Goal: Task Accomplishment & Management: Manage account settings

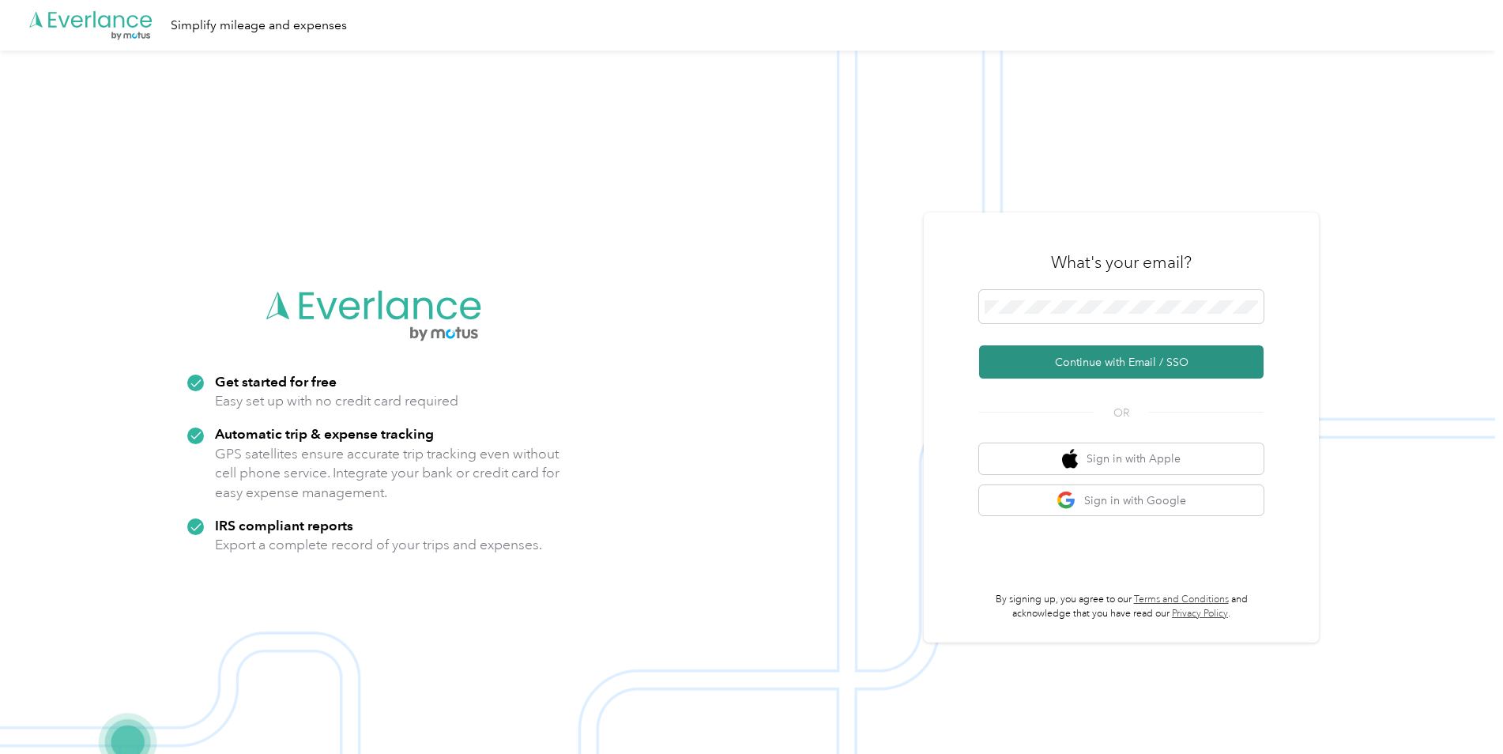
click at [1108, 358] on button "Continue with Email / SSO" at bounding box center [1121, 361] width 284 height 33
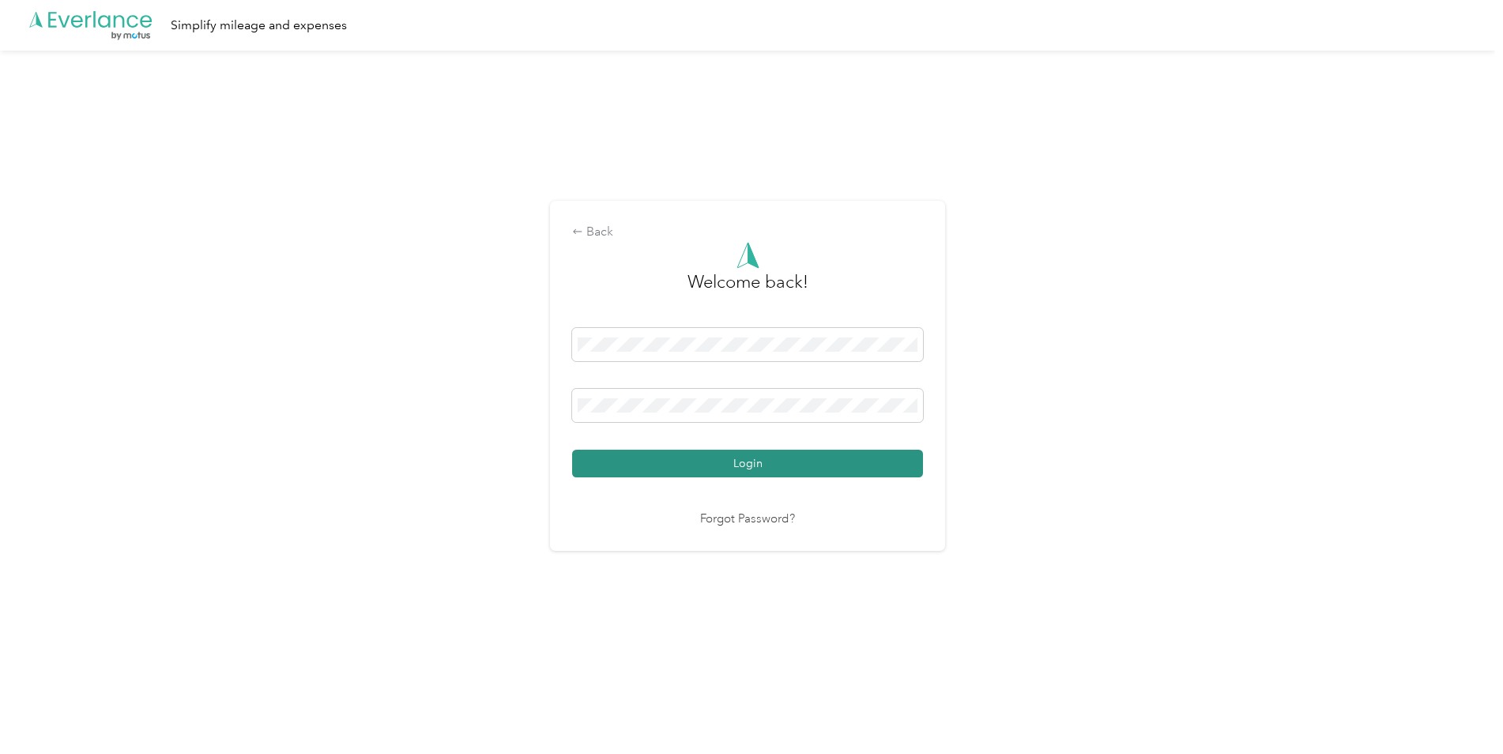
click at [748, 465] on button "Login" at bounding box center [747, 464] width 351 height 28
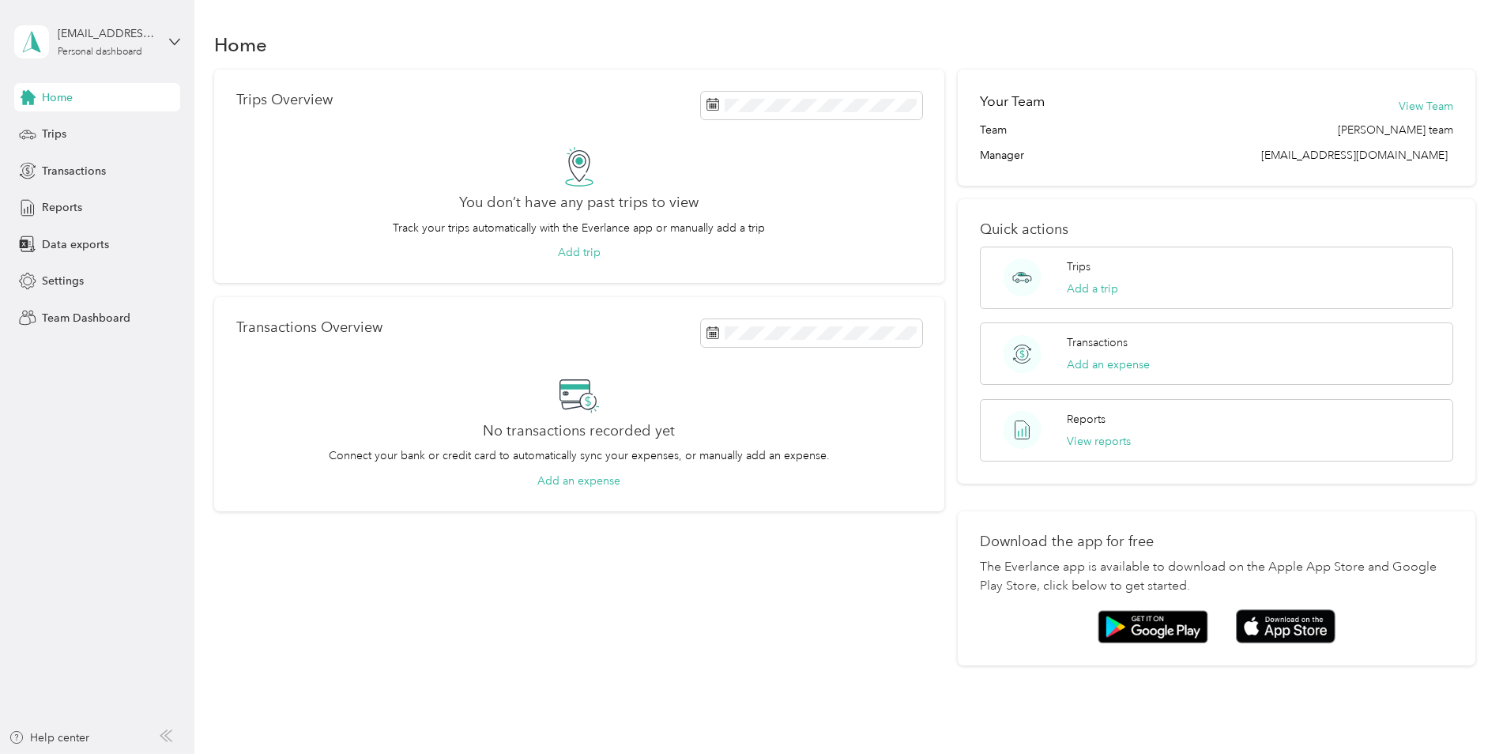
click at [168, 40] on div "[EMAIL_ADDRESS][DOMAIN_NAME] Personal dashboard" at bounding box center [97, 41] width 166 height 55
click at [110, 134] on div "Team dashboard" at bounding box center [180, 130] width 311 height 28
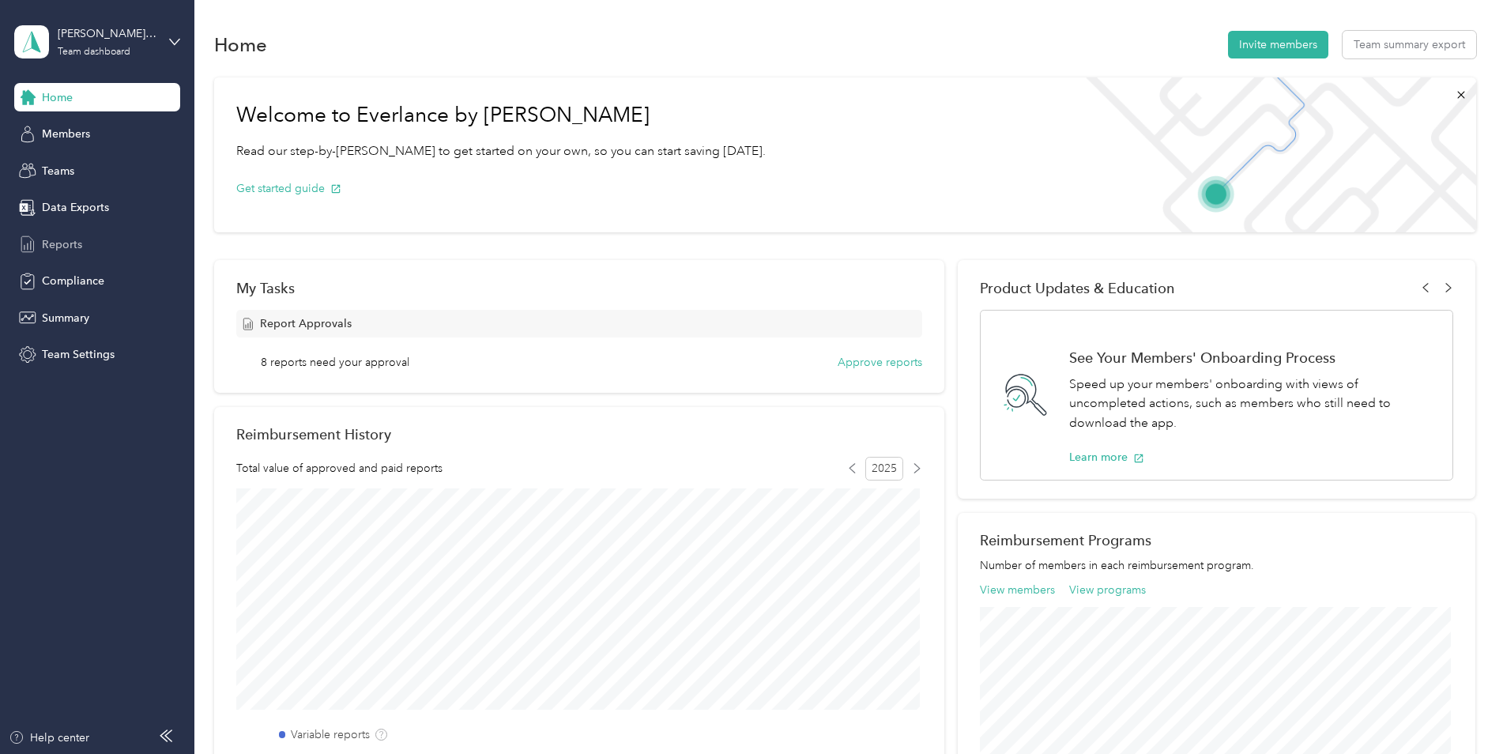
click at [58, 243] on span "Reports" at bounding box center [62, 244] width 40 height 17
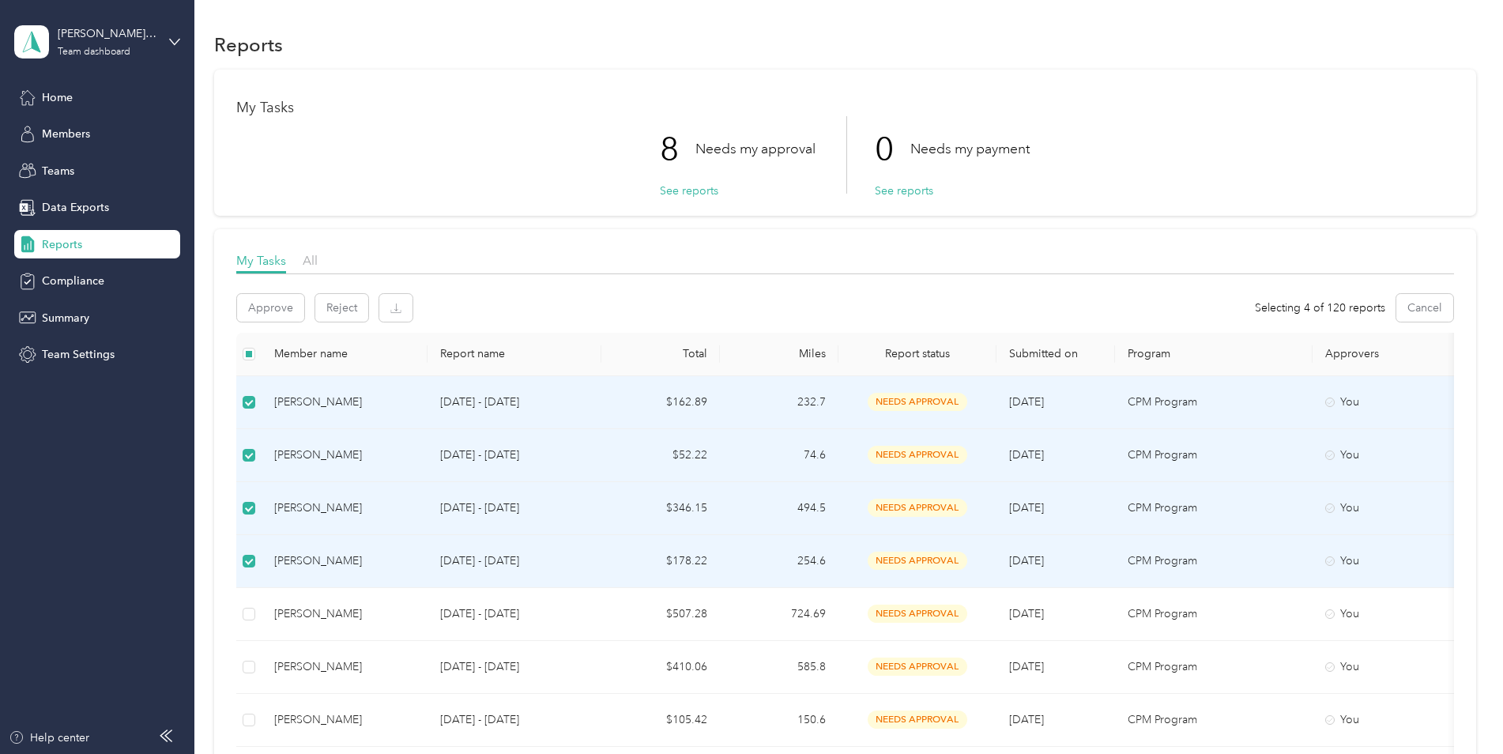
scroll to position [79, 0]
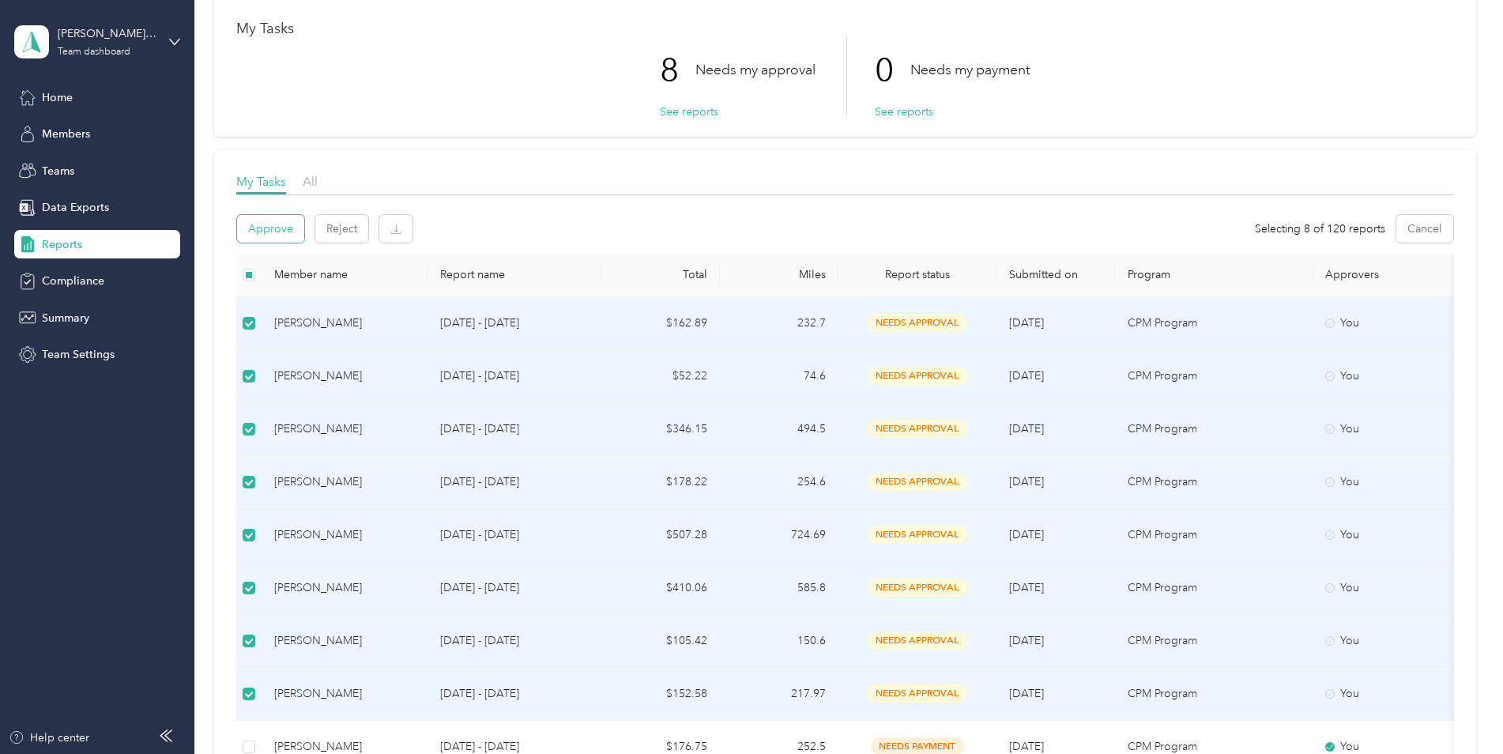
click at [269, 224] on button "Approve" at bounding box center [270, 229] width 67 height 28
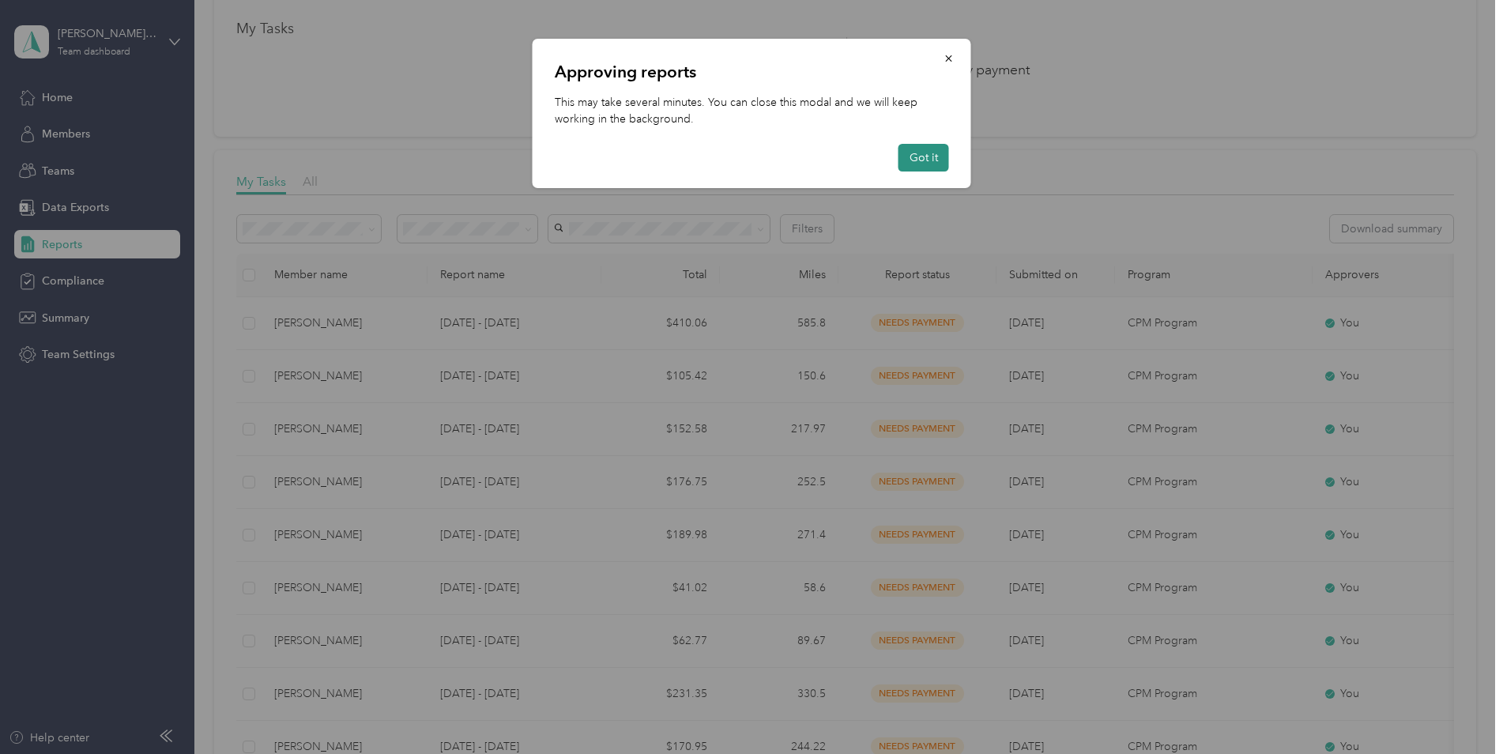
click at [929, 164] on button "Got it" at bounding box center [923, 158] width 51 height 28
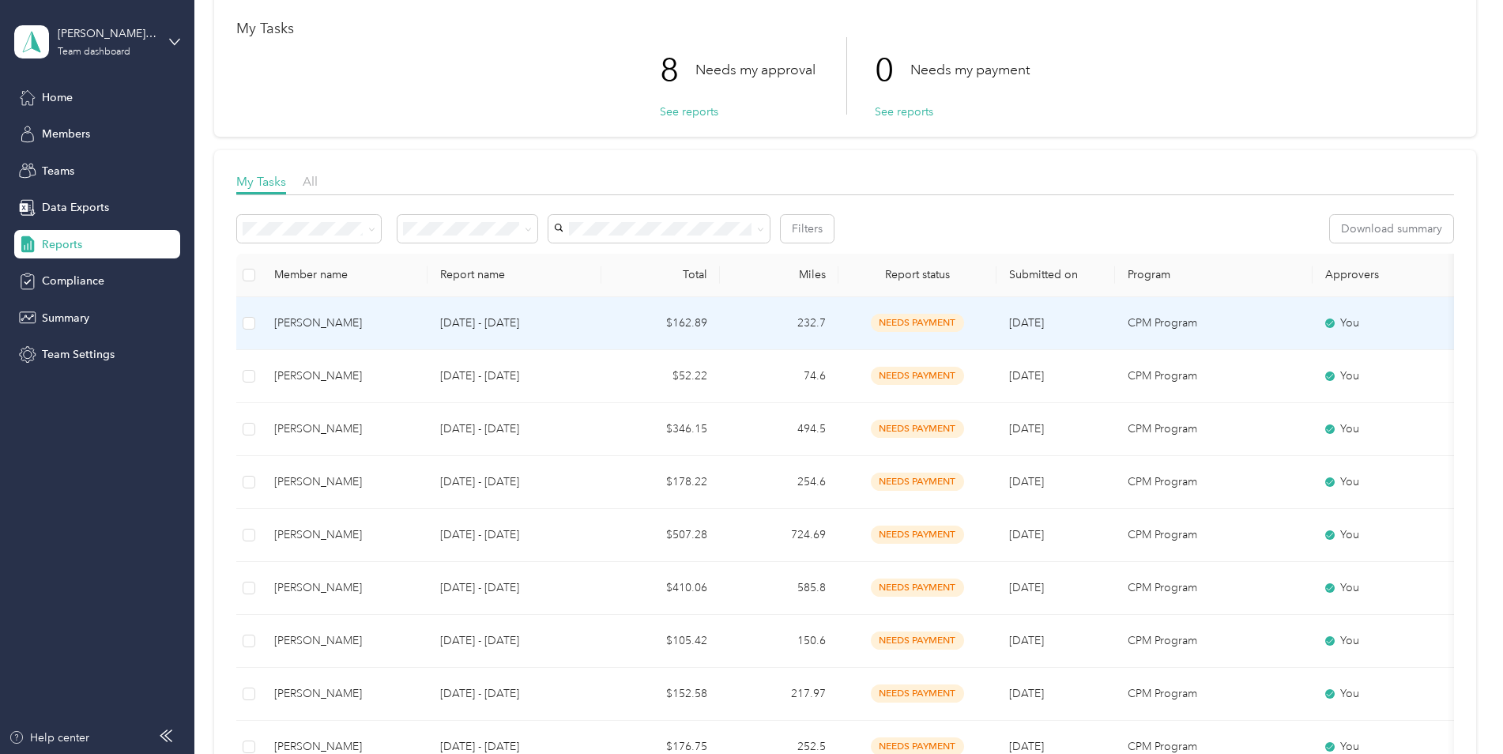
click at [378, 322] on div "[PERSON_NAME]" at bounding box center [344, 322] width 141 height 17
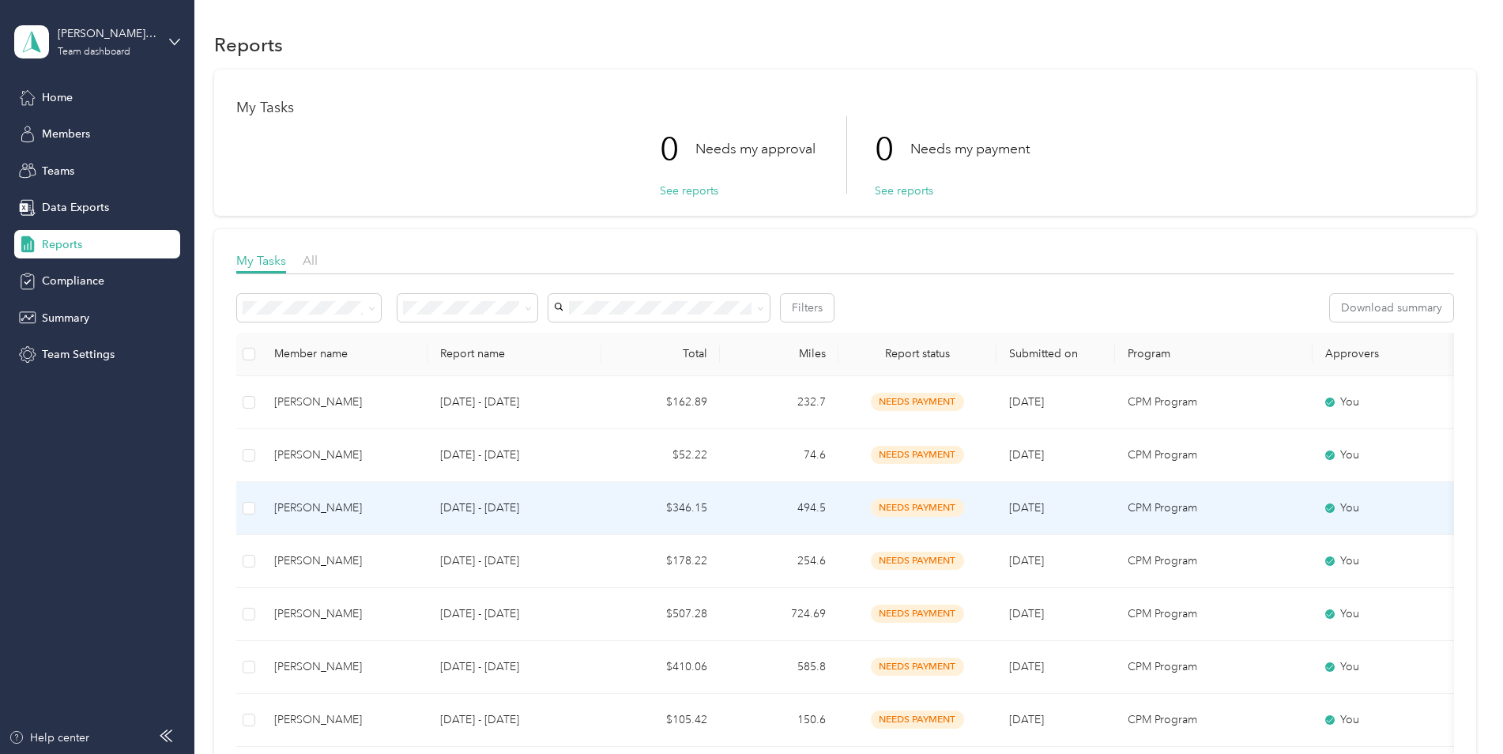
click at [471, 502] on p "[DATE] - [DATE]" at bounding box center [514, 507] width 149 height 17
